Goal: Use online tool/utility: Utilize a website feature to perform a specific function

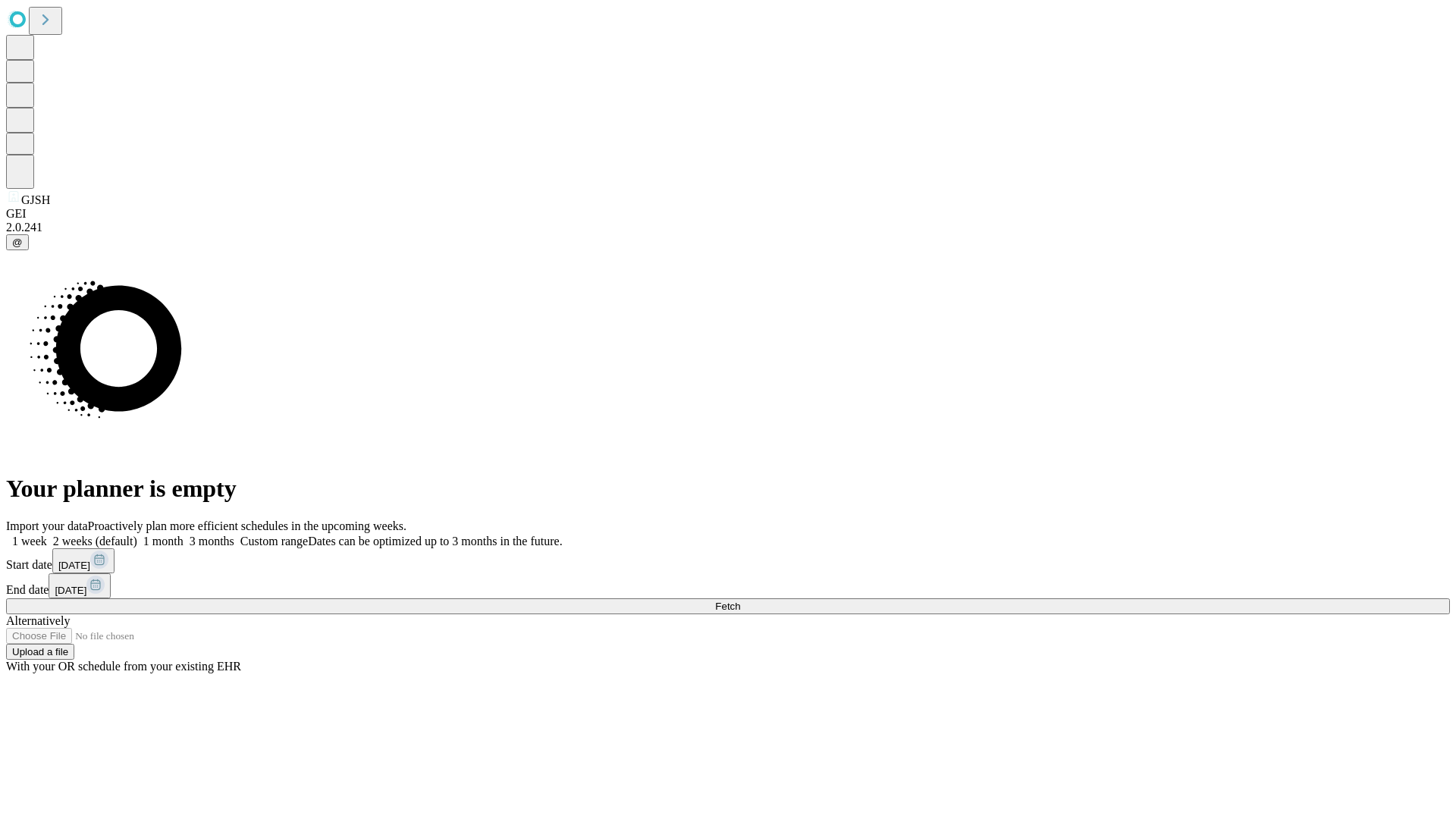
click at [741, 601] on span "Fetch" at bounding box center [728, 607] width 25 height 11
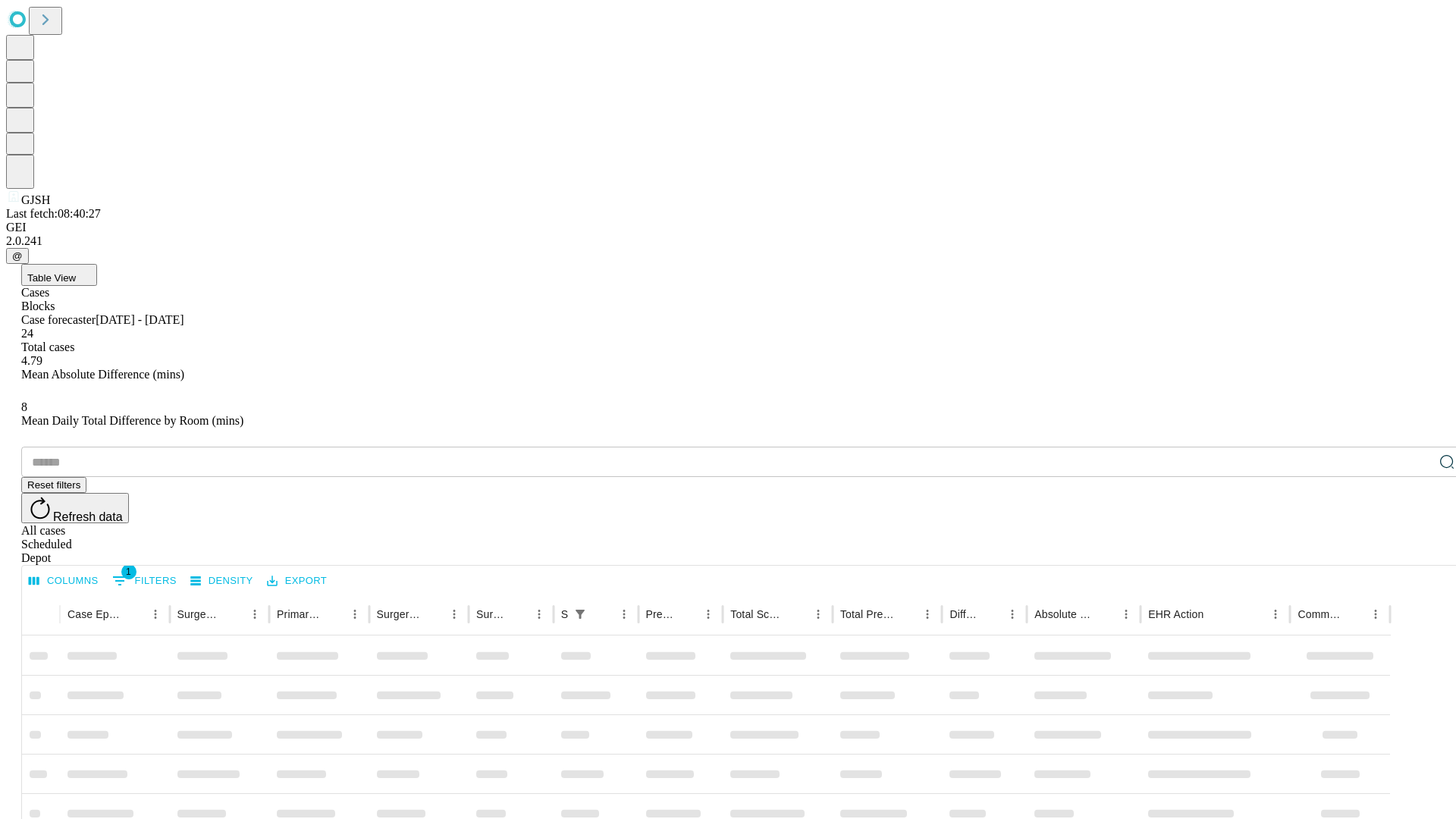
click at [76, 273] on span "Table View" at bounding box center [51, 278] width 48 height 11
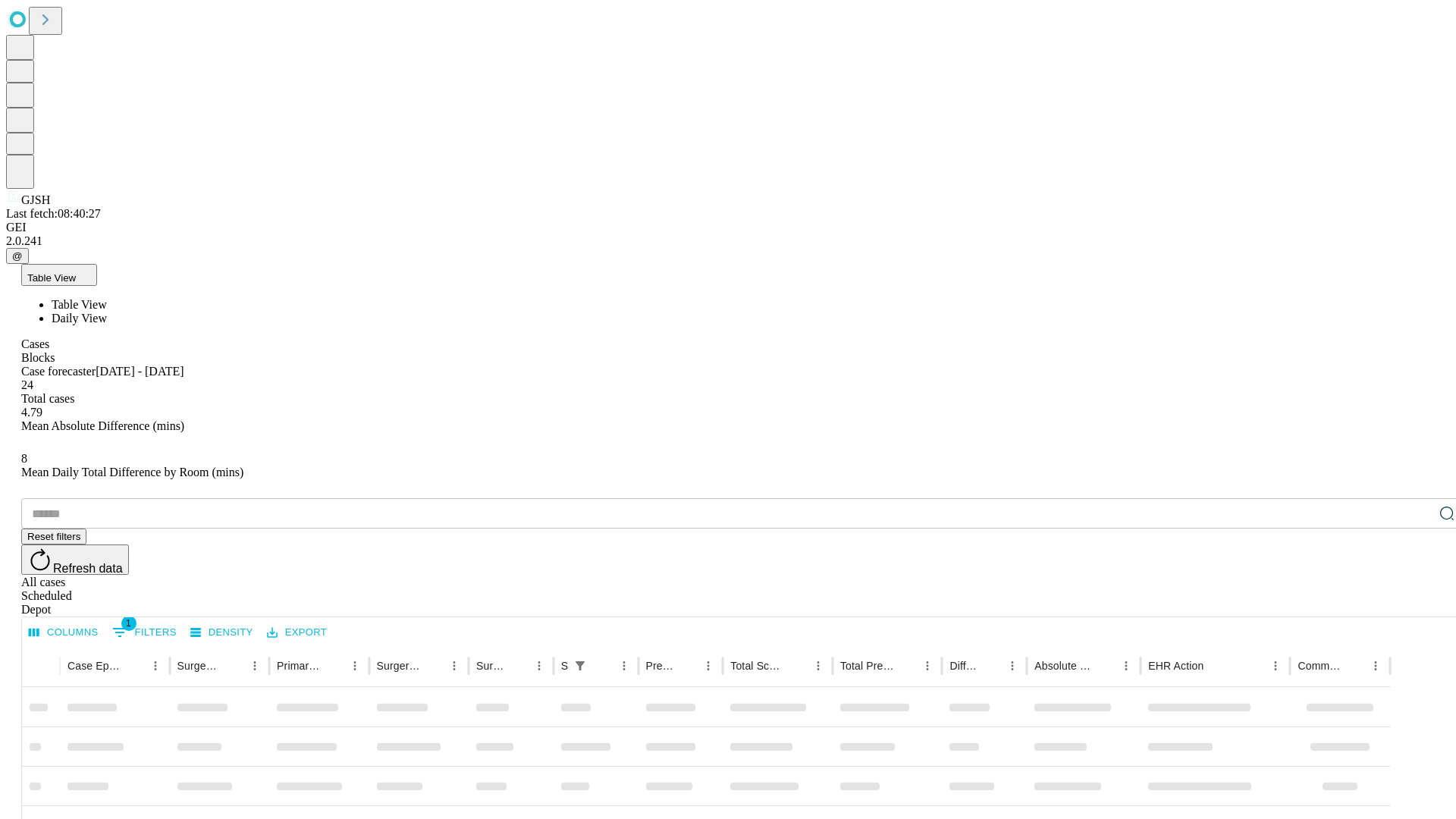
click at [107, 312] on span "Daily View" at bounding box center [79, 318] width 56 height 13
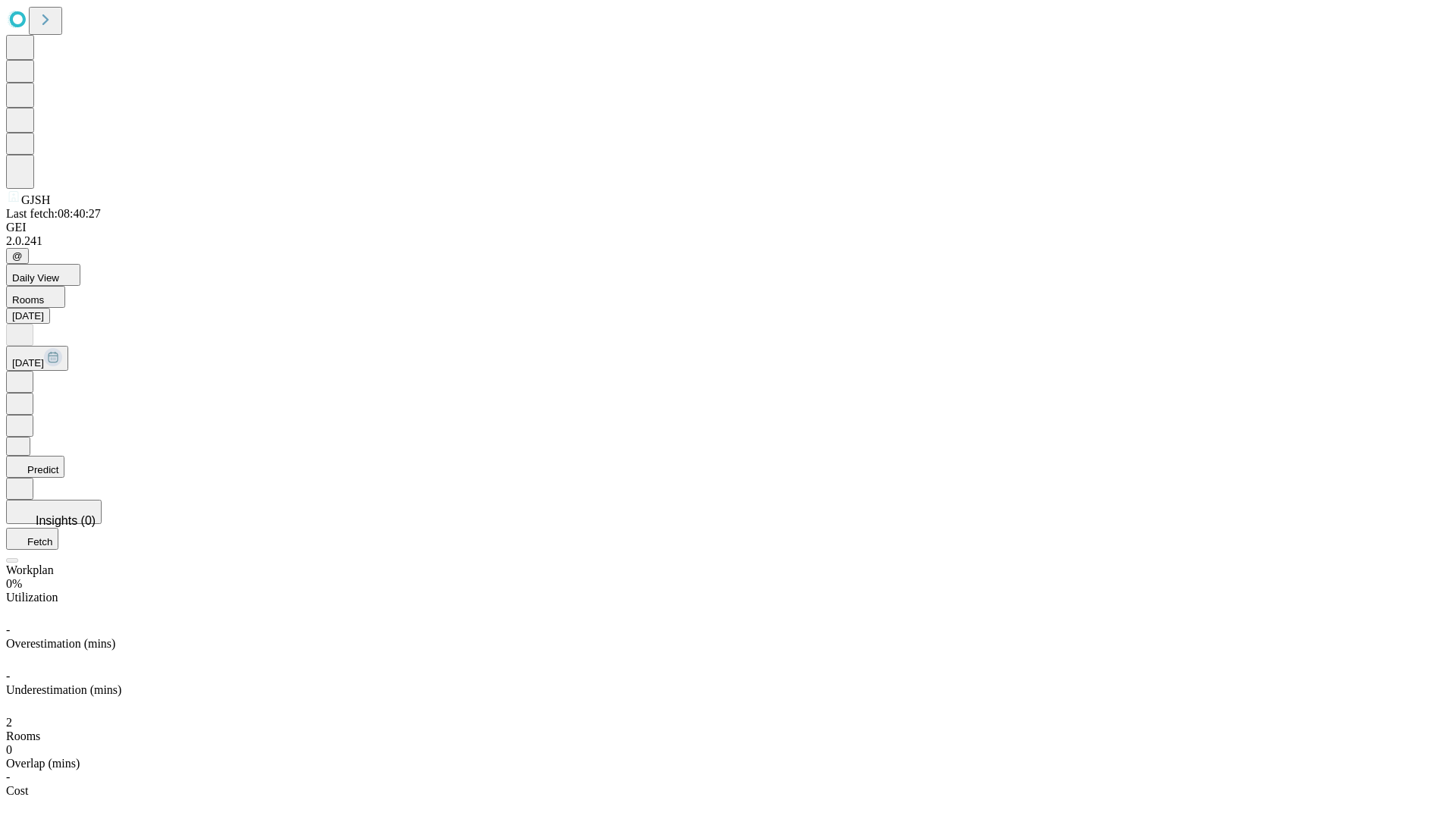
click at [64, 456] on button "Predict" at bounding box center [35, 467] width 59 height 22
